Goal: Contribute content: Contribute content

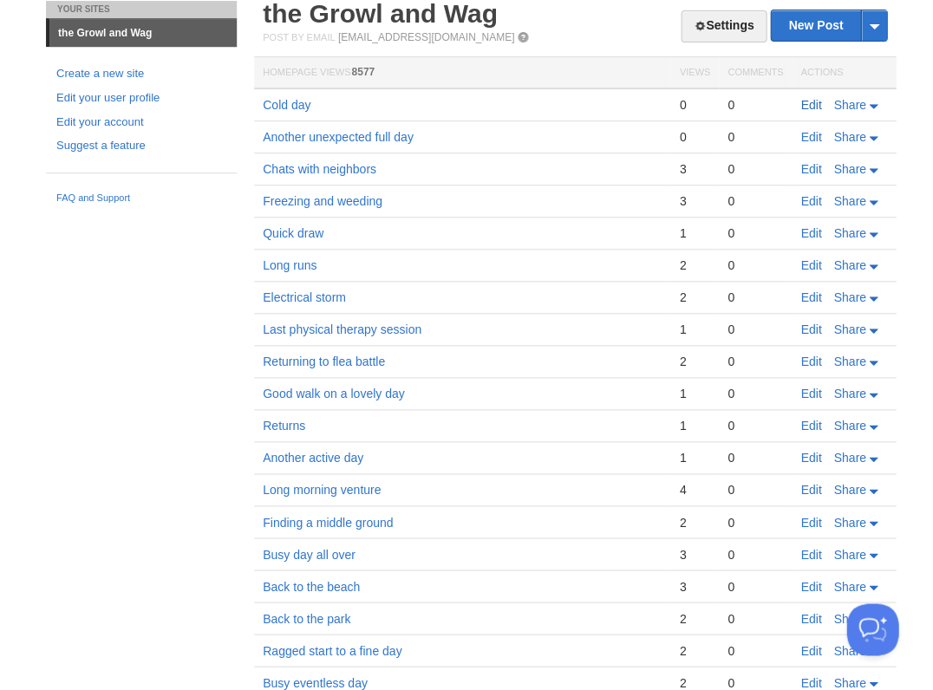
click at [803, 105] on link "Edit" at bounding box center [810, 105] width 21 height 14
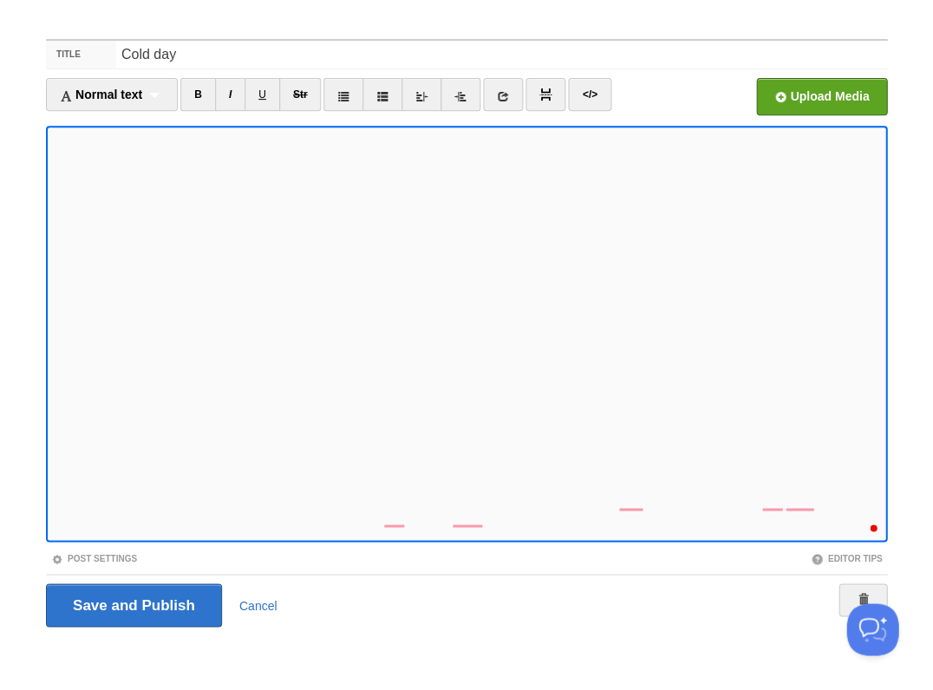
scroll to position [636, 0]
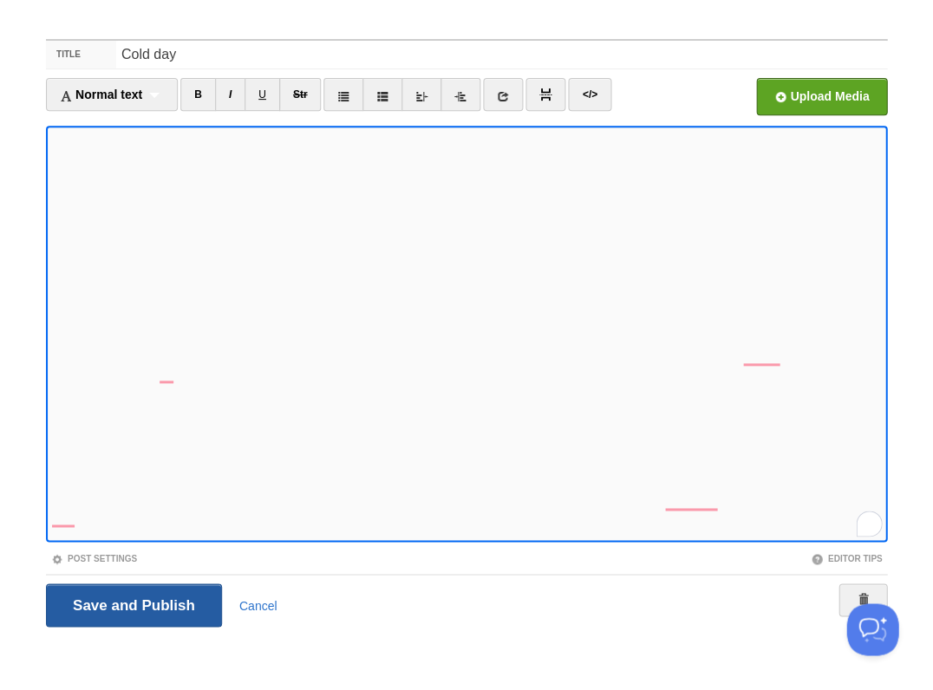
click at [132, 603] on input "Save and Publish" at bounding box center [134, 604] width 176 height 43
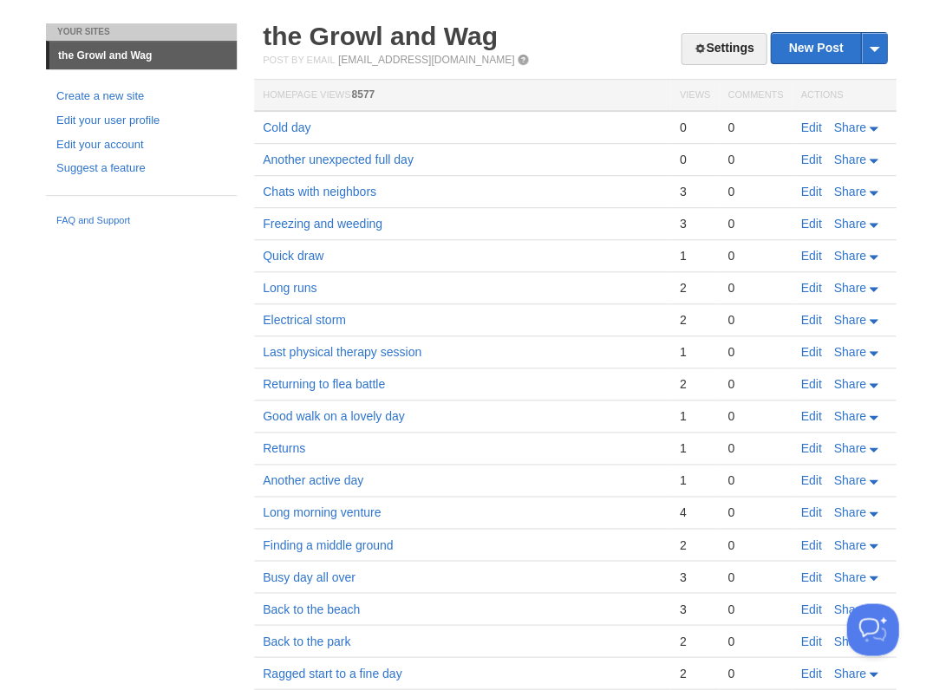
click at [810, 127] on link "Edit" at bounding box center [810, 127] width 21 height 14
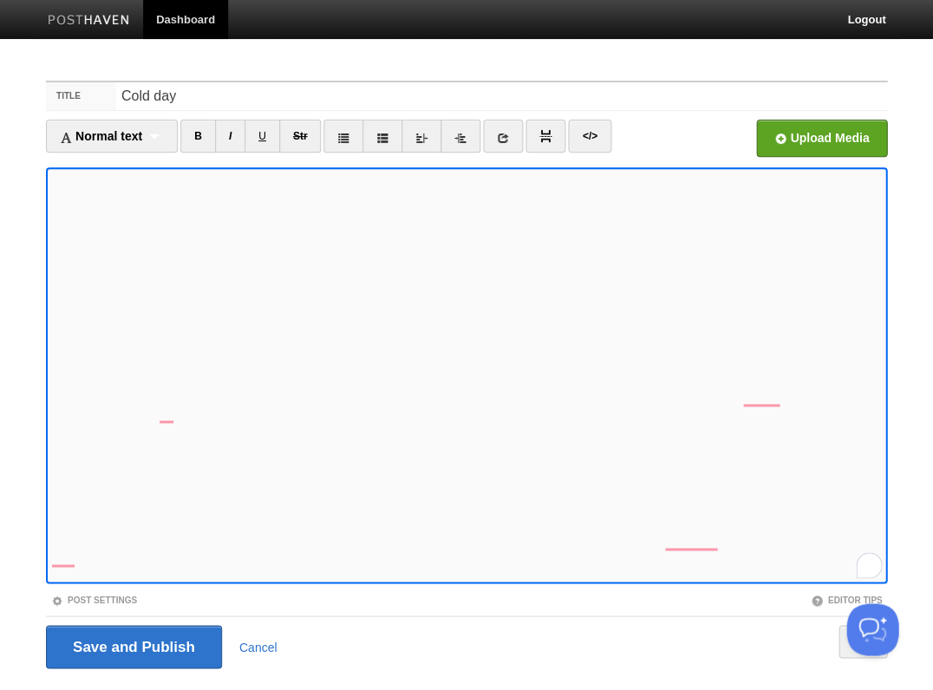
scroll to position [42, 0]
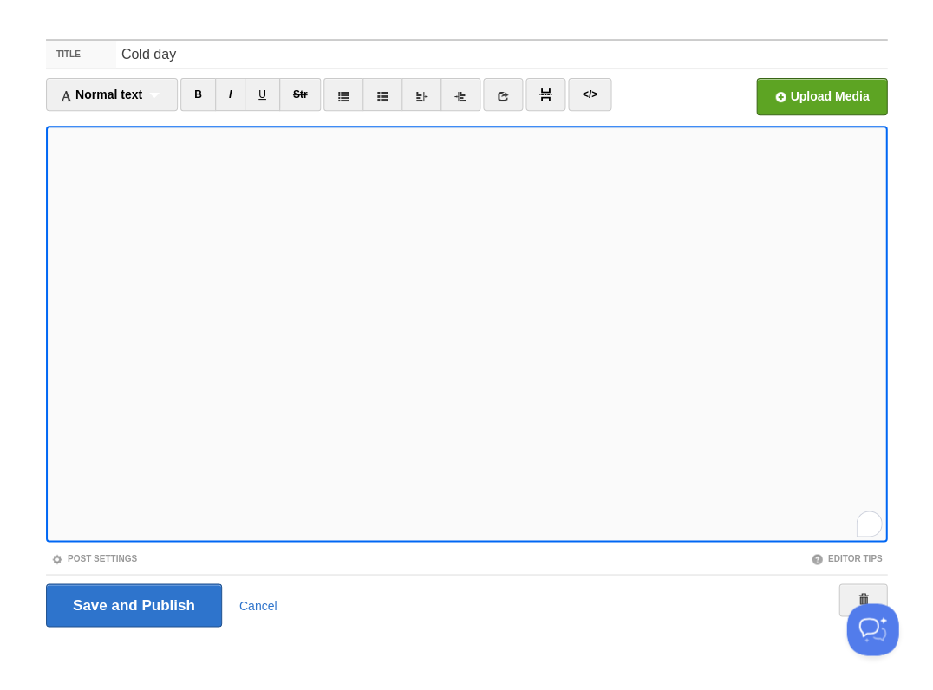
scroll to position [718, 0]
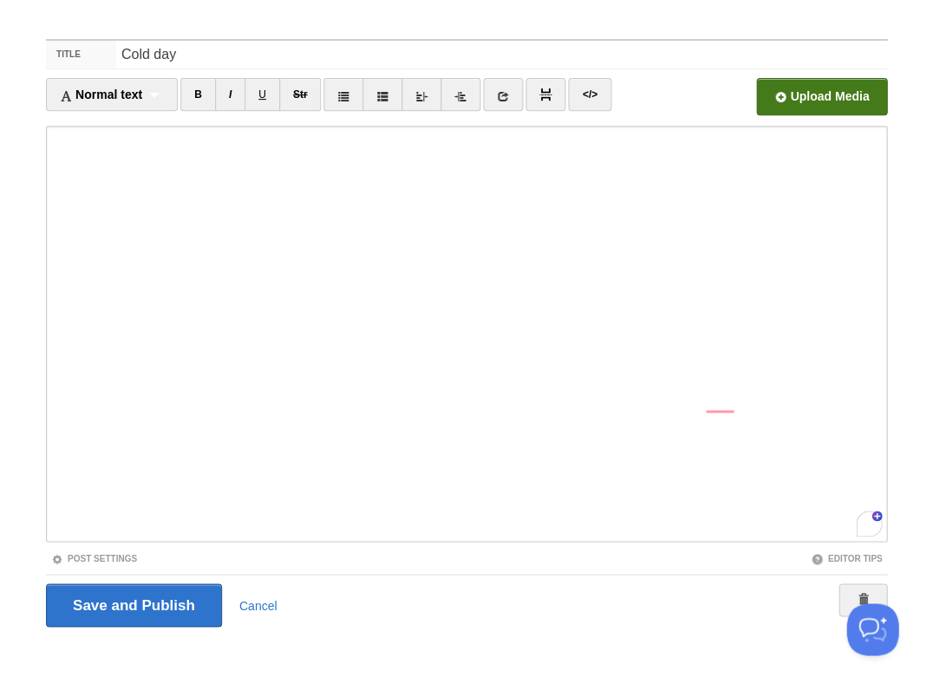
click at [806, 98] on input "file" at bounding box center [298, 101] width 1312 height 88
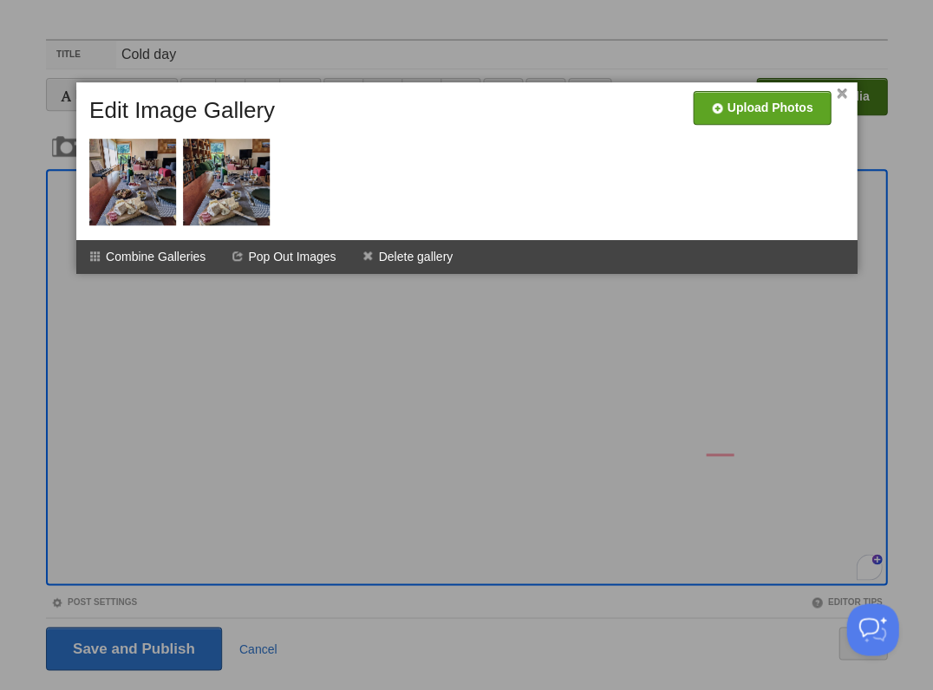
click at [842, 95] on link "×" at bounding box center [840, 94] width 11 height 10
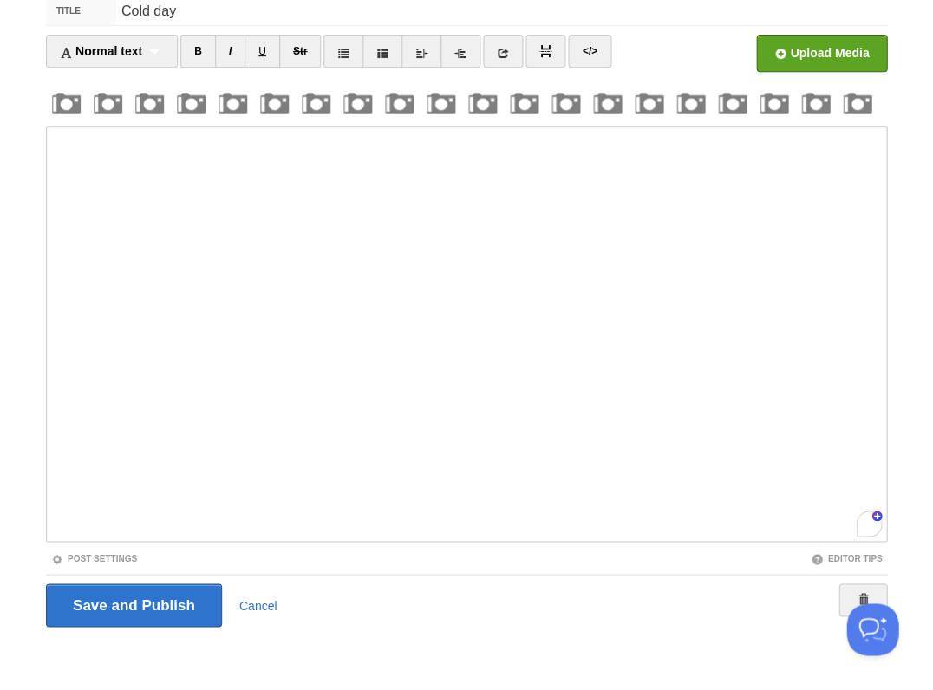
scroll to position [1005, 0]
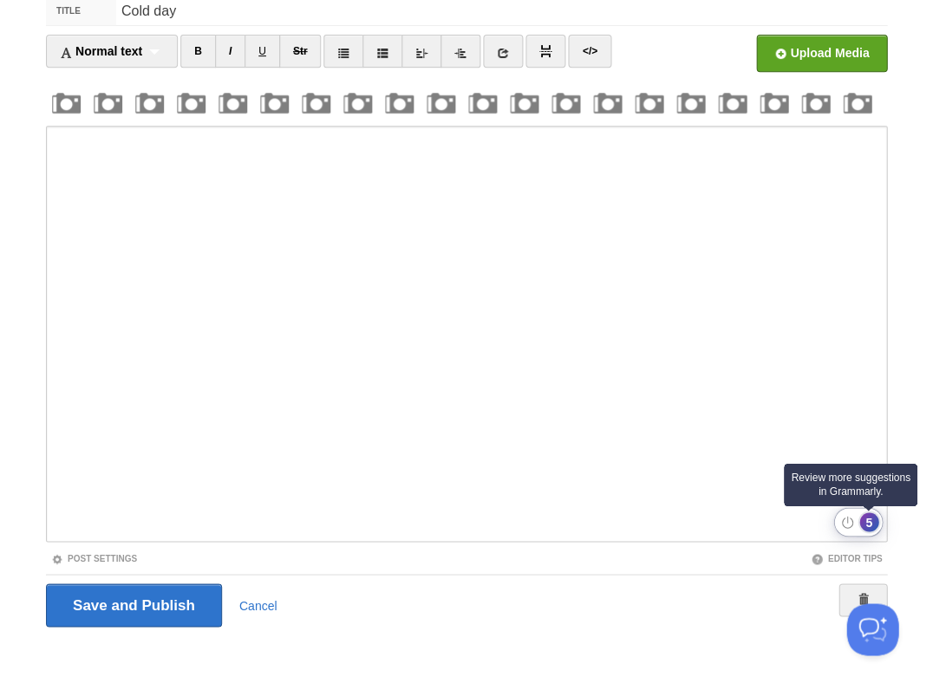
click at [864, 523] on div "5" at bounding box center [868, 521] width 19 height 19
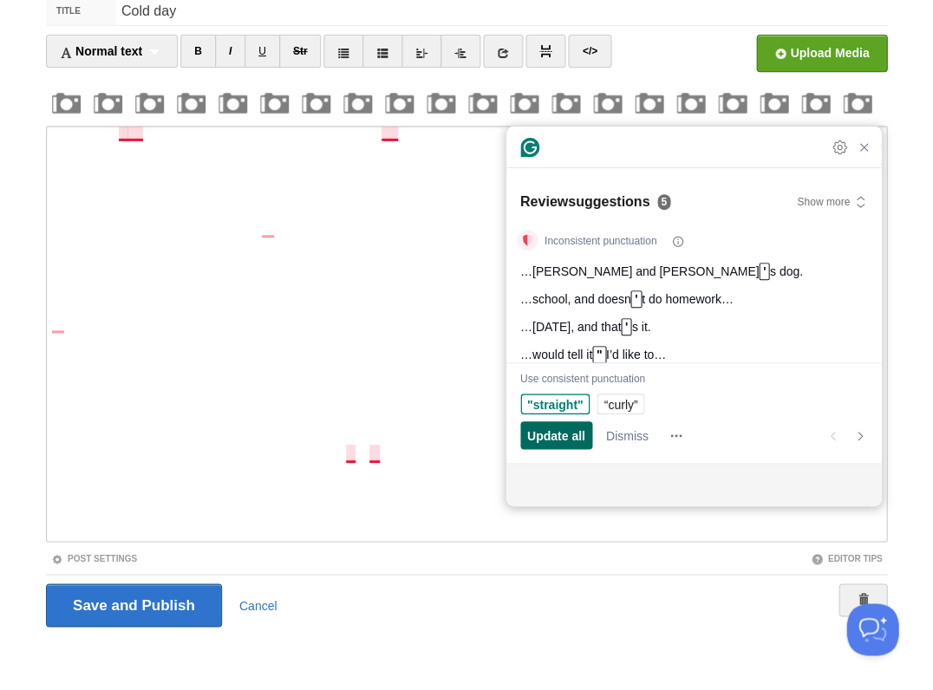
click at [538, 439] on span "Update all" at bounding box center [556, 435] width 58 height 18
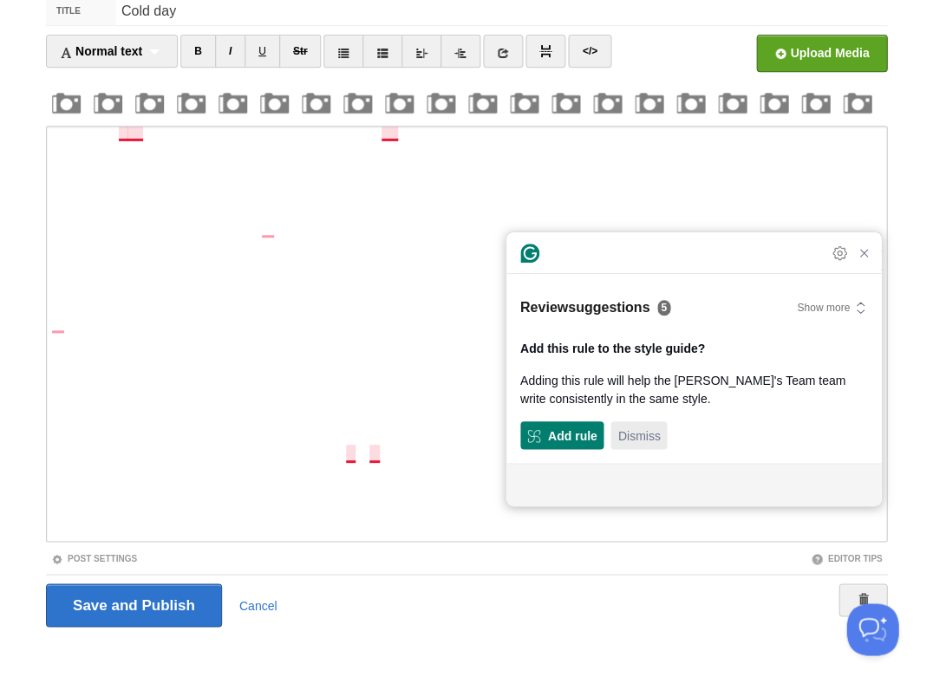
click at [639, 430] on span "Dismiss" at bounding box center [638, 435] width 42 height 18
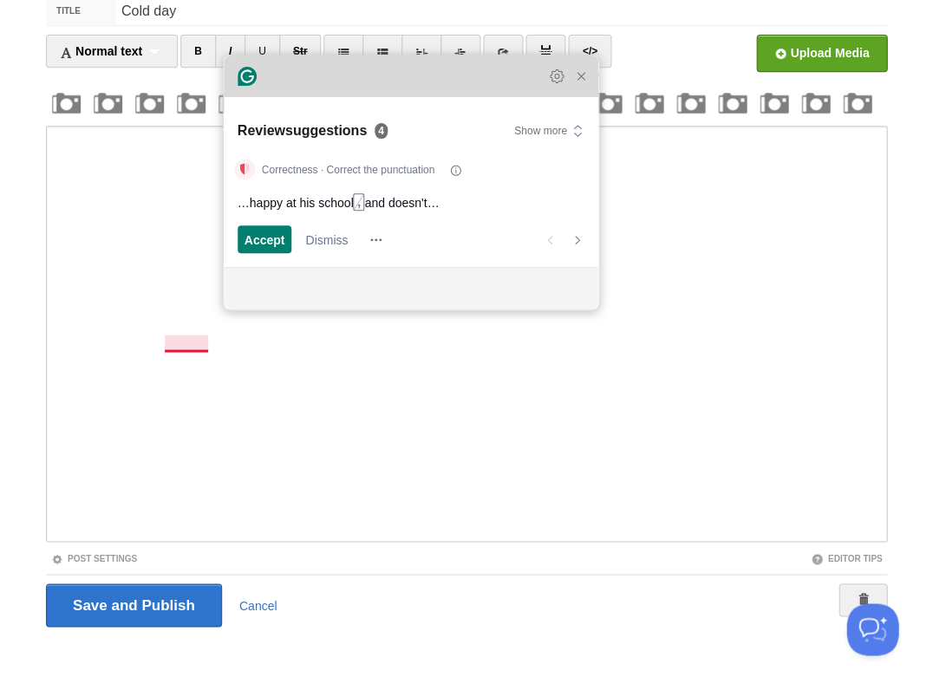
drag, startPoint x: 624, startPoint y: 287, endPoint x: 341, endPoint y: 91, distance: 343.8
click at [341, 91] on div "Grammarly Assistant Review suggestions 4 Show more Correctness · Correct the pu…" at bounding box center [411, 182] width 374 height 254
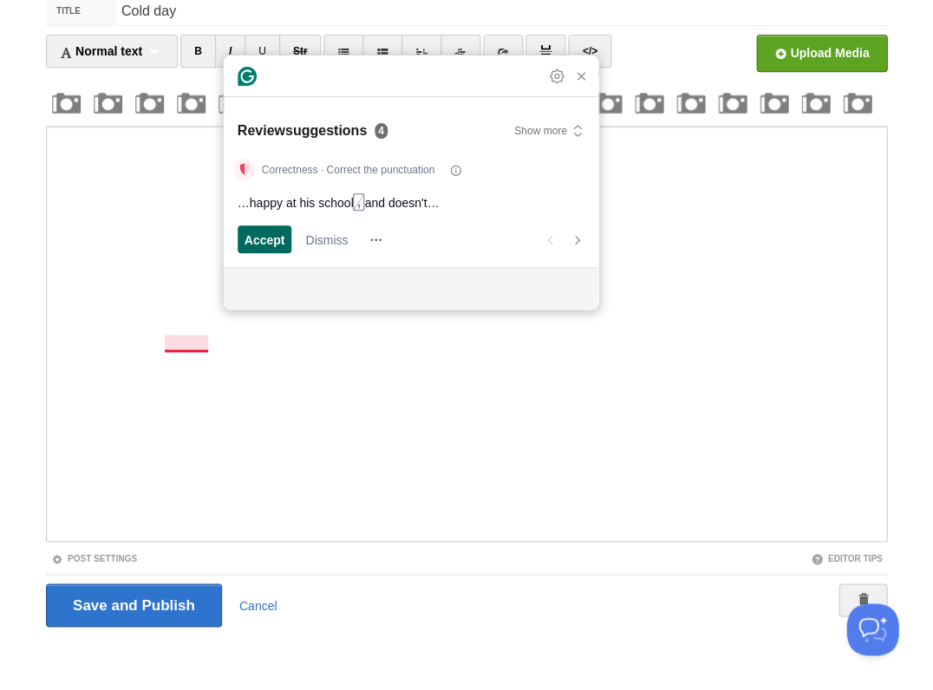
click at [264, 237] on span "Accept" at bounding box center [264, 240] width 41 height 18
click at [262, 240] on span "Accept" at bounding box center [264, 240] width 41 height 18
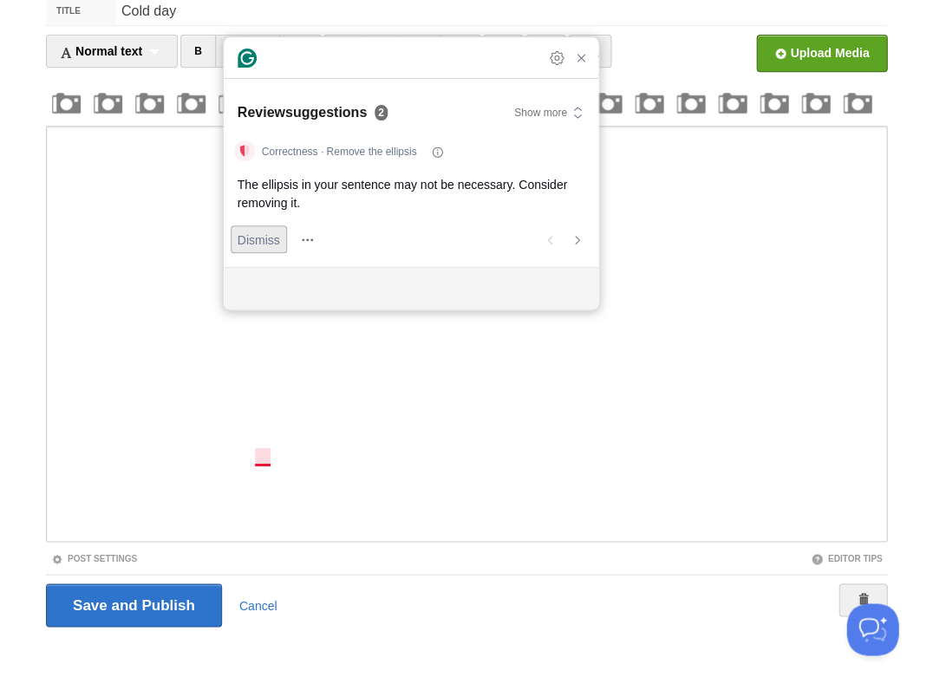
scroll to position [891, 0]
click at [251, 235] on span "Dismiss" at bounding box center [258, 240] width 42 height 18
click at [251, 238] on span "Dismiss" at bounding box center [258, 240] width 42 height 18
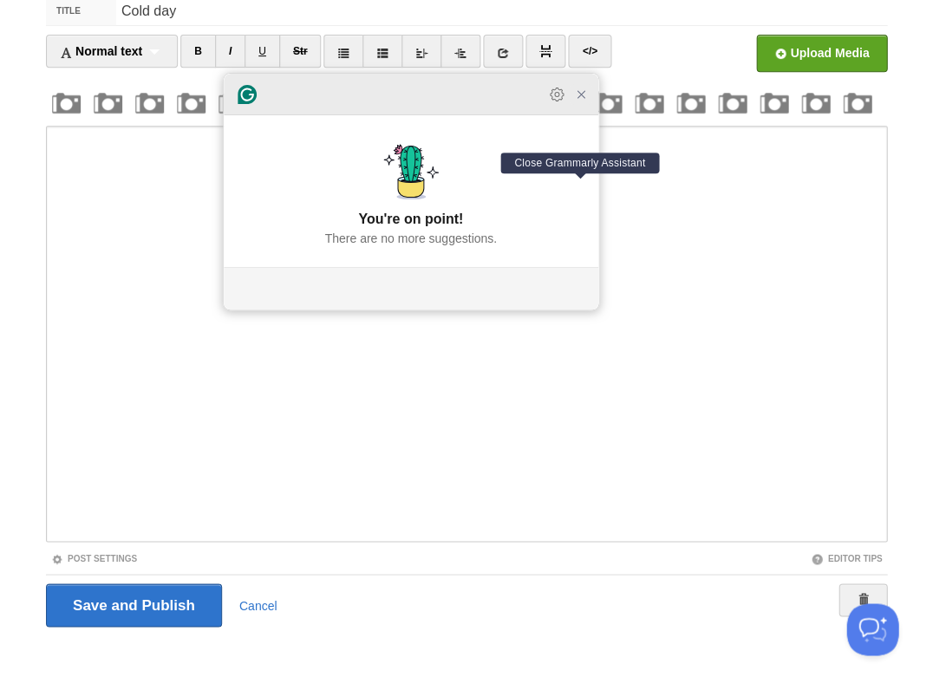
click at [584, 101] on icon "Close Grammarly Assistant" at bounding box center [581, 95] width 14 height 14
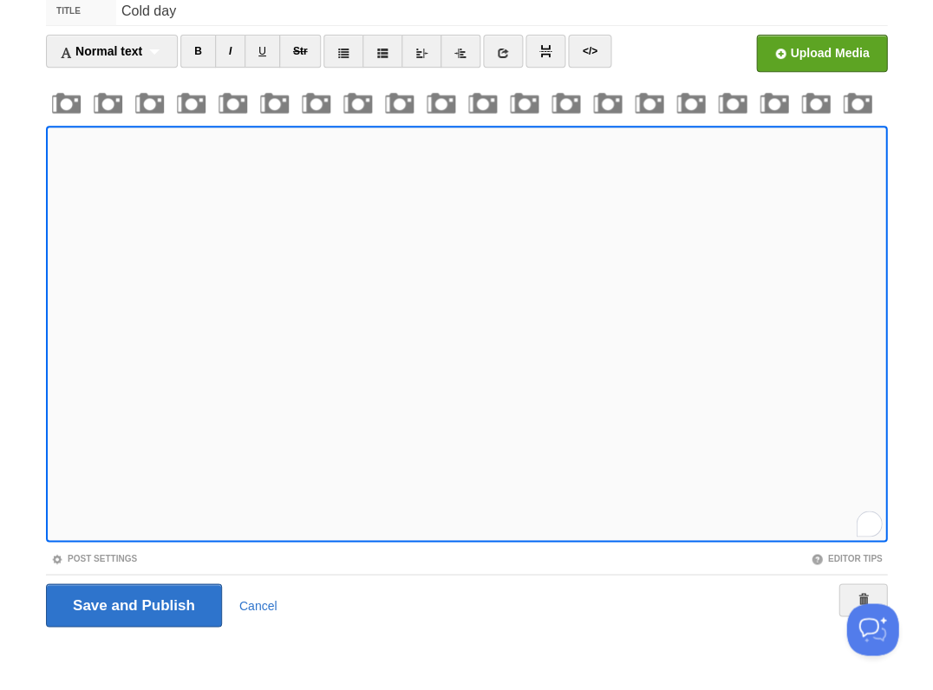
scroll to position [1005, 0]
click at [132, 603] on input "Save and Publish" at bounding box center [134, 604] width 176 height 43
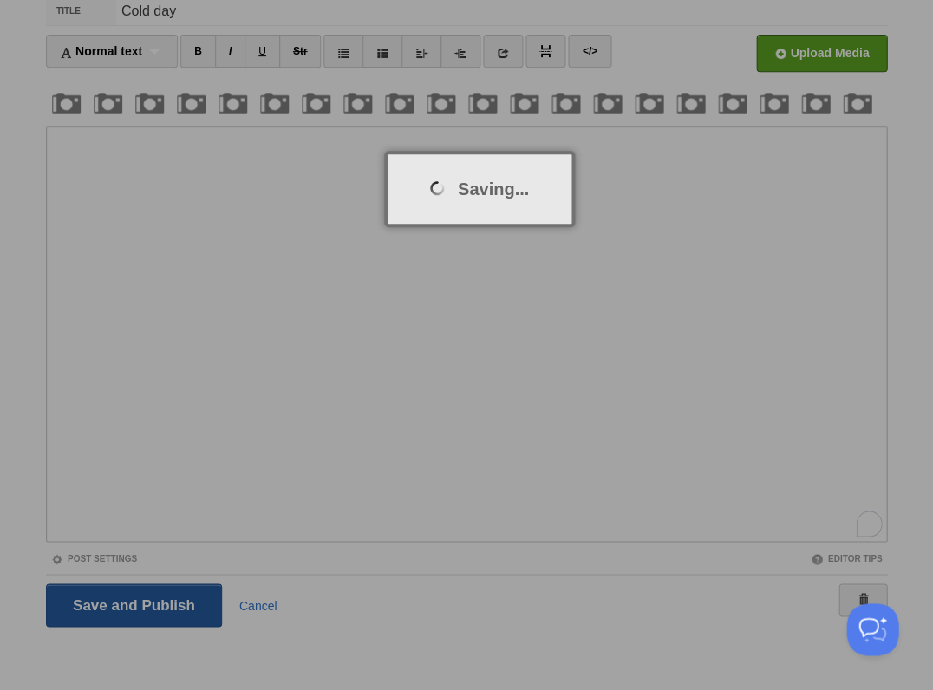
scroll to position [63, 0]
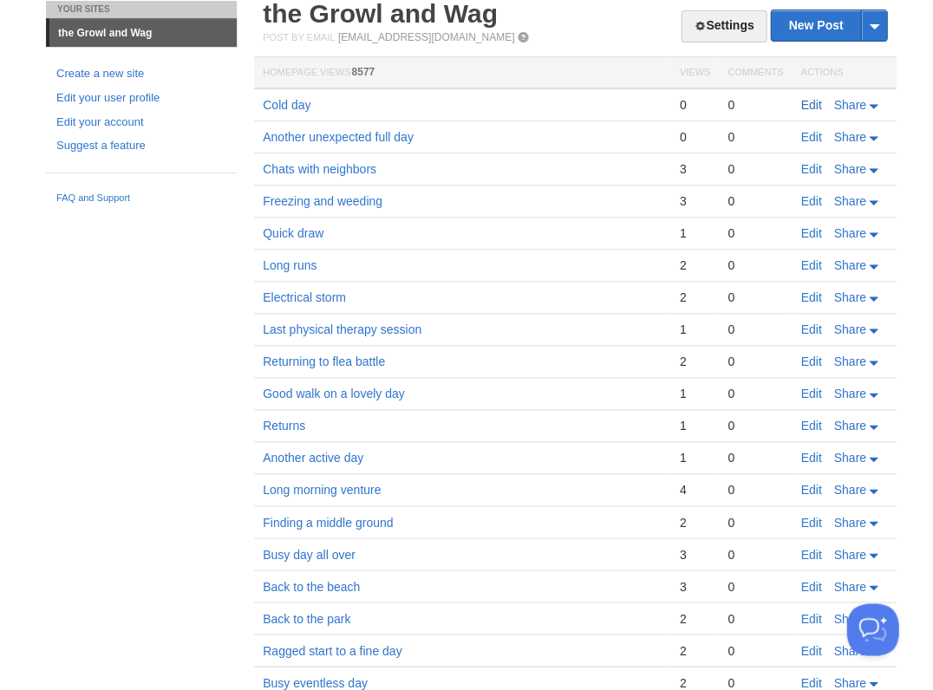
click at [804, 101] on link "Edit" at bounding box center [810, 105] width 21 height 14
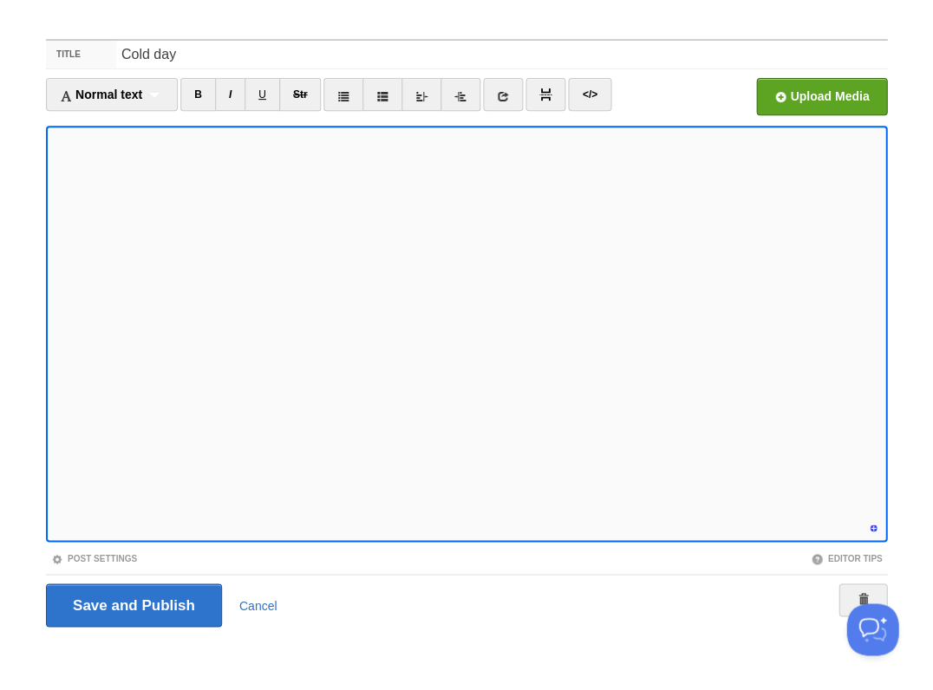
scroll to position [1021, 0]
click at [132, 603] on input "Save and Publish" at bounding box center [134, 604] width 176 height 43
